Goal: Task Accomplishment & Management: Use online tool/utility

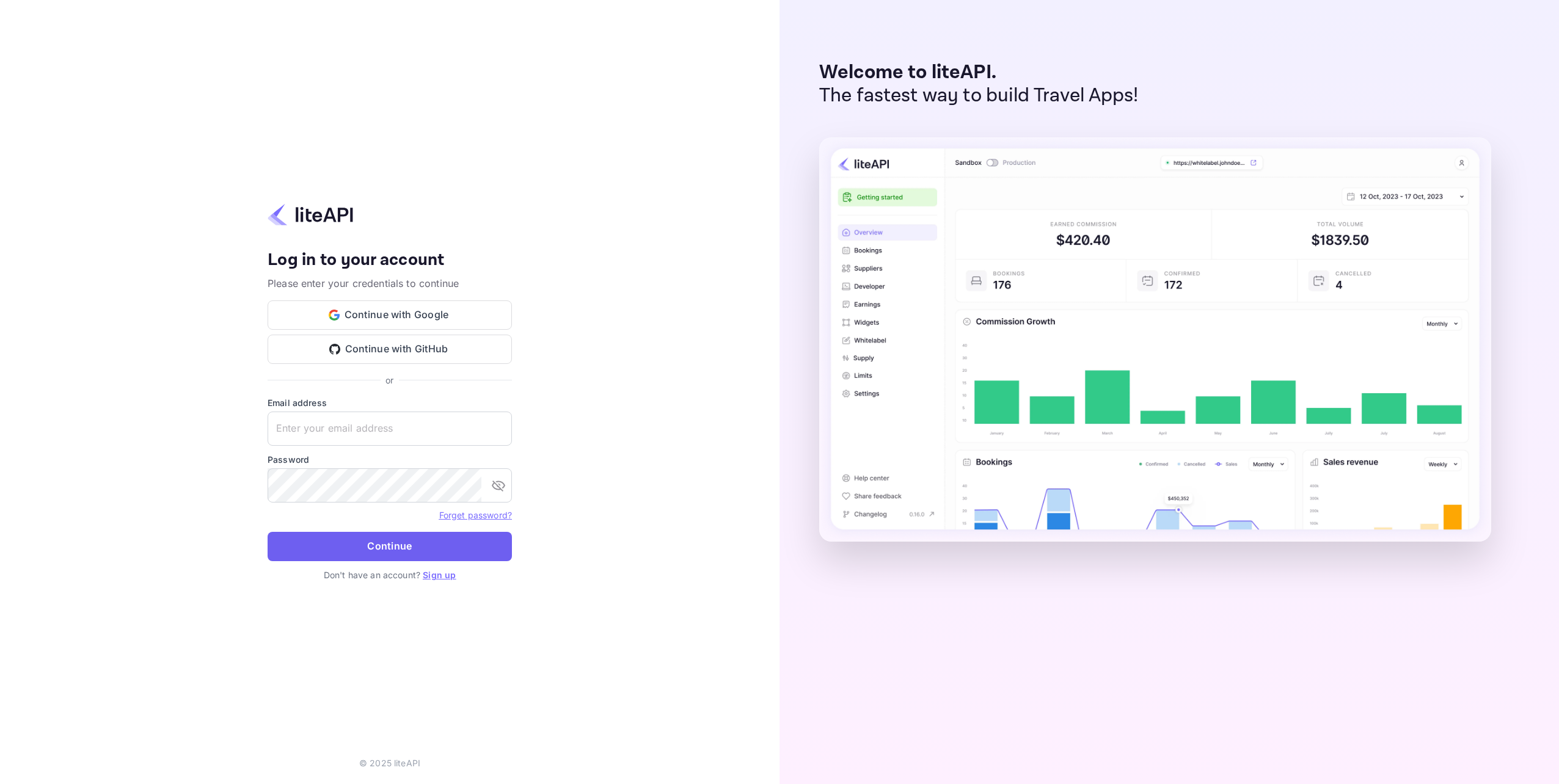
type input "kris.banerjee@greenfinder.ai"
click at [380, 556] on button "Continue" at bounding box center [390, 546] width 245 height 29
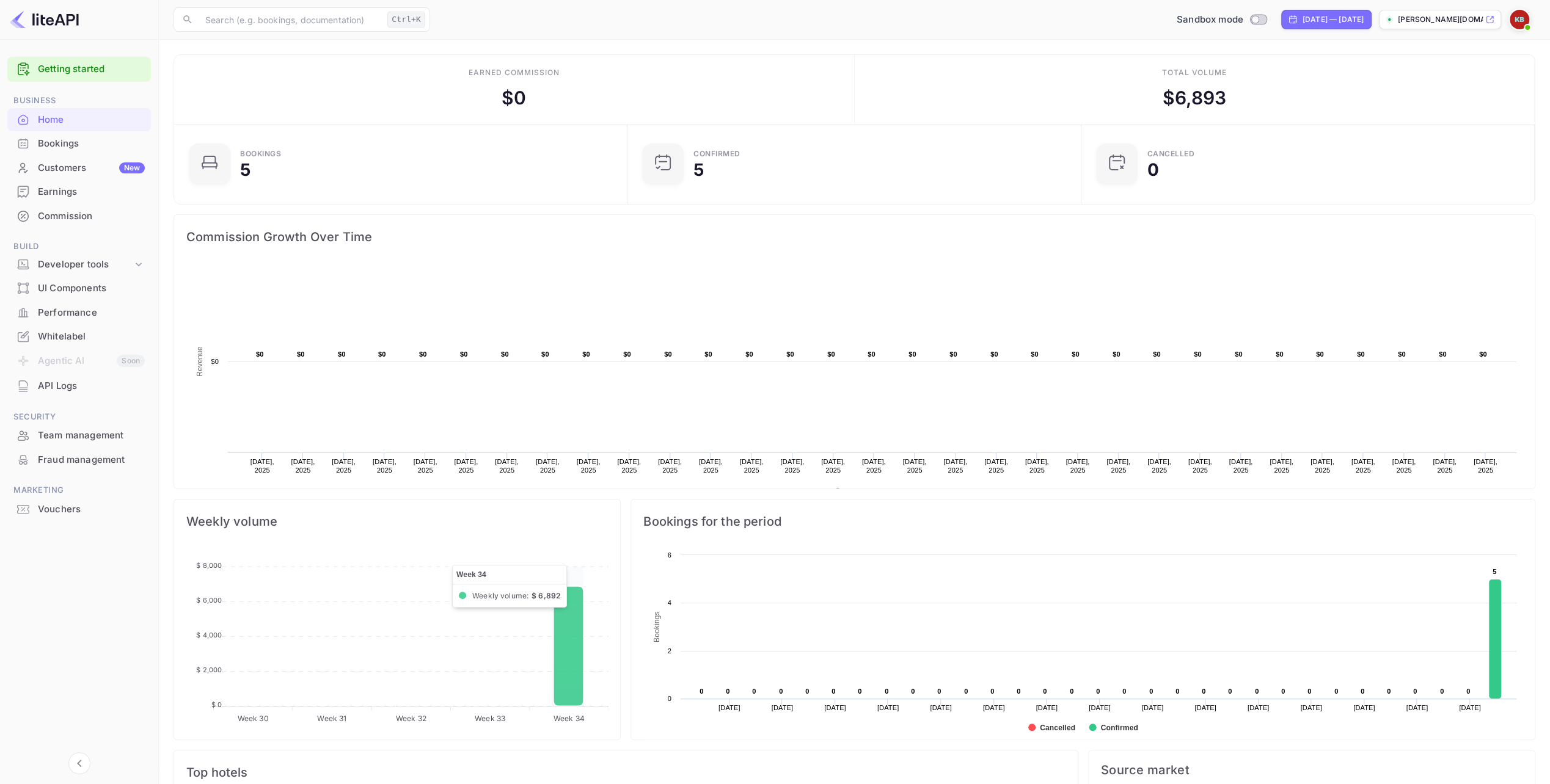
click at [573, 647] on icon at bounding box center [568, 646] width 30 height 120
